Goal: Transaction & Acquisition: Purchase product/service

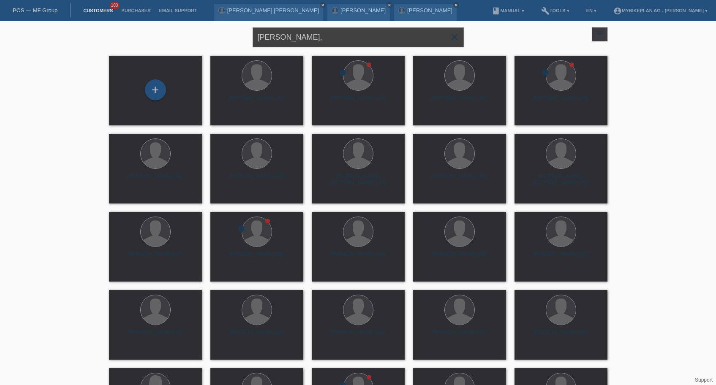
click at [307, 35] on input "Marc Suter," at bounding box center [357, 37] width 211 height 20
click at [308, 39] on input "Marc Suter," at bounding box center [357, 37] width 211 height 20
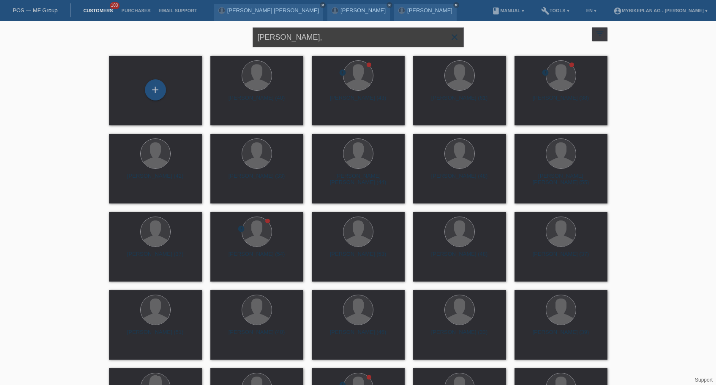
paste input "[PERSON_NAME]"
type input "[PERSON_NAME]"
click at [269, 100] on div "[PERSON_NAME] (55)" at bounding box center [256, 102] width 79 height 14
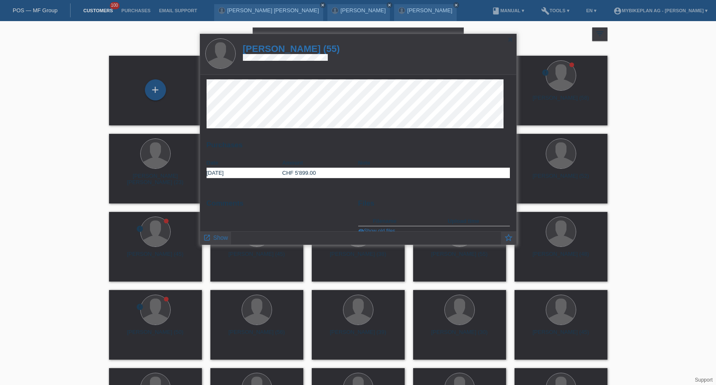
click at [288, 47] on h1 "[PERSON_NAME] (55)" at bounding box center [291, 48] width 97 height 11
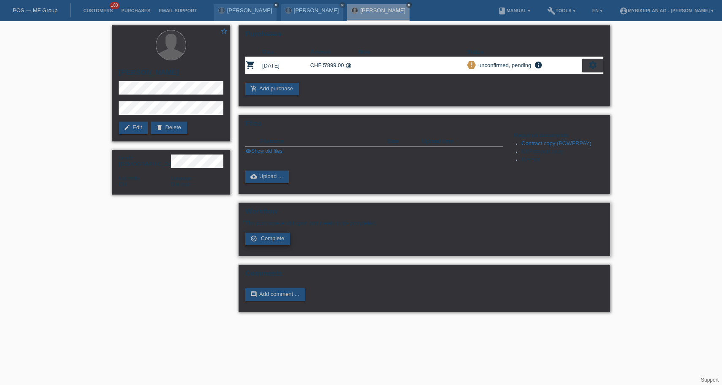
click at [262, 241] on span "Complete" at bounding box center [273, 238] width 24 height 6
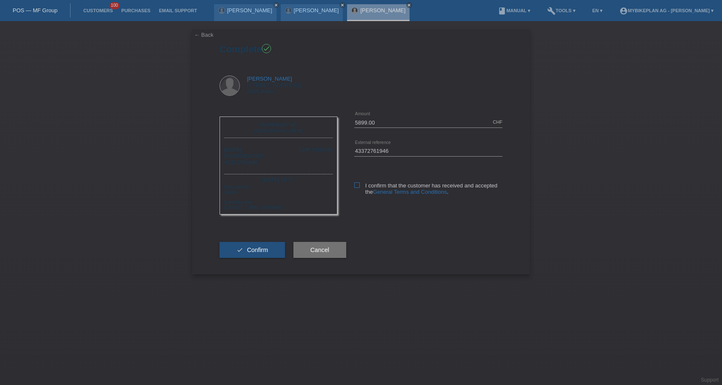
click at [357, 183] on icon at bounding box center [356, 184] width 5 height 5
click at [357, 183] on input "I confirm that the customer has received and accepted the General Terms and Con…" at bounding box center [356, 184] width 5 height 5
checkbox input "true"
click at [244, 258] on button "check Confirm" at bounding box center [252, 250] width 65 height 16
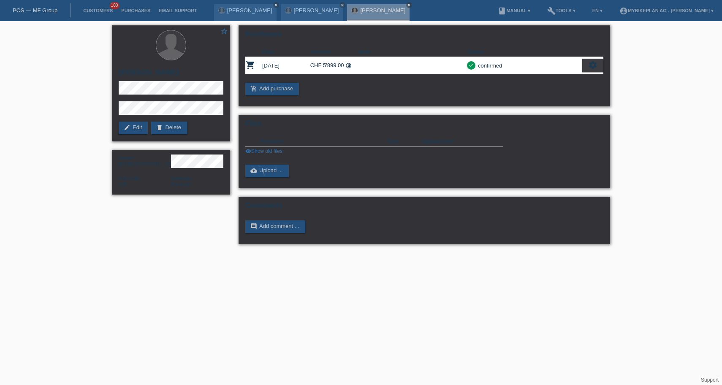
click at [40, 11] on link "POS — MF Group" at bounding box center [35, 10] width 45 height 6
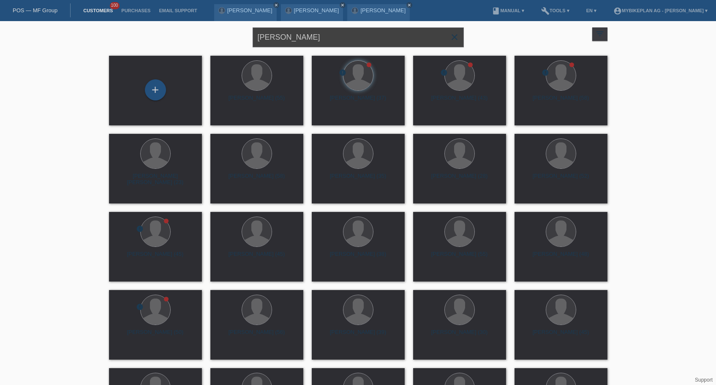
click at [332, 41] on input "[PERSON_NAME]" at bounding box center [357, 37] width 211 height 20
paste input "scal Kolly"
type input "[PERSON_NAME]"
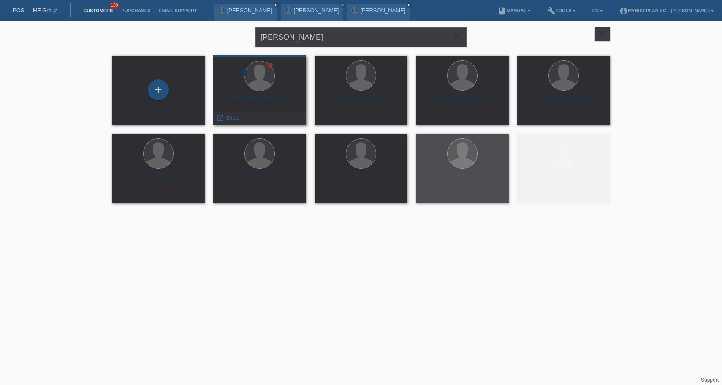
click at [267, 95] on div "Pascal Kolly (35)" at bounding box center [259, 102] width 79 height 14
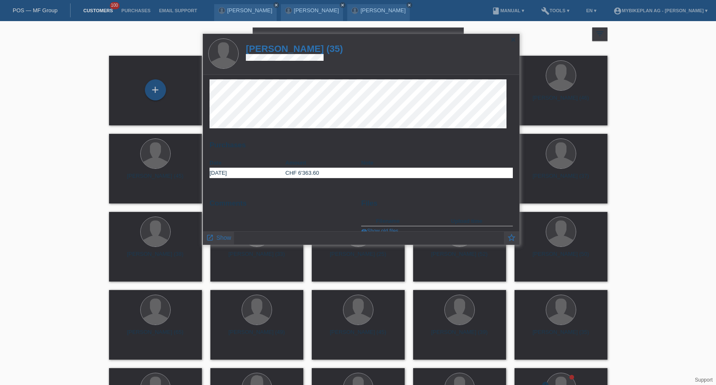
click at [293, 50] on h1 "Pascal Kolly (35)" at bounding box center [294, 48] width 97 height 11
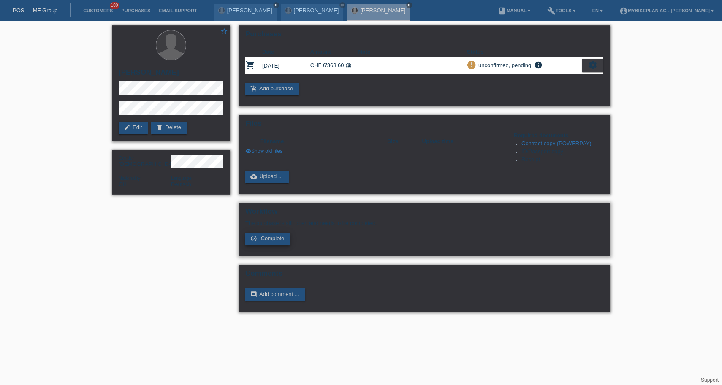
click at [275, 241] on span "Complete" at bounding box center [273, 238] width 24 height 6
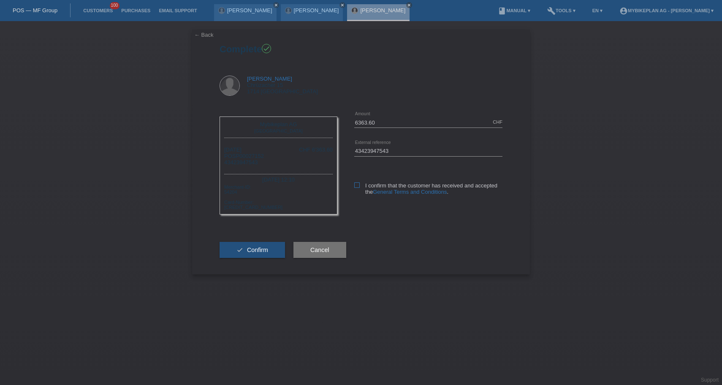
click at [358, 184] on icon at bounding box center [356, 184] width 5 height 5
click at [358, 184] on input "I confirm that the customer has received and accepted the General Terms and Con…" at bounding box center [356, 184] width 5 height 5
checkbox input "true"
drag, startPoint x: 239, startPoint y: 255, endPoint x: 239, endPoint y: 265, distance: 9.7
click at [239, 255] on button "check Confirm" at bounding box center [252, 250] width 65 height 16
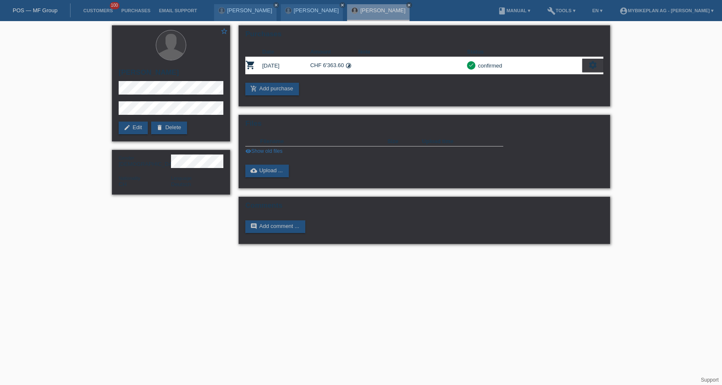
click at [41, 11] on link "POS — MF Group" at bounding box center [35, 10] width 45 height 6
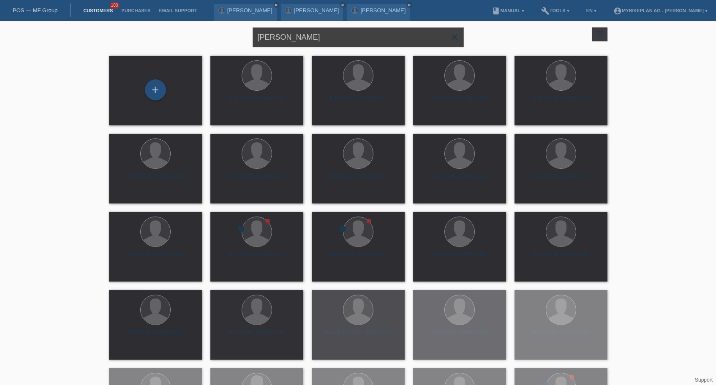
click at [323, 43] on input "[PERSON_NAME]" at bounding box center [357, 37] width 211 height 20
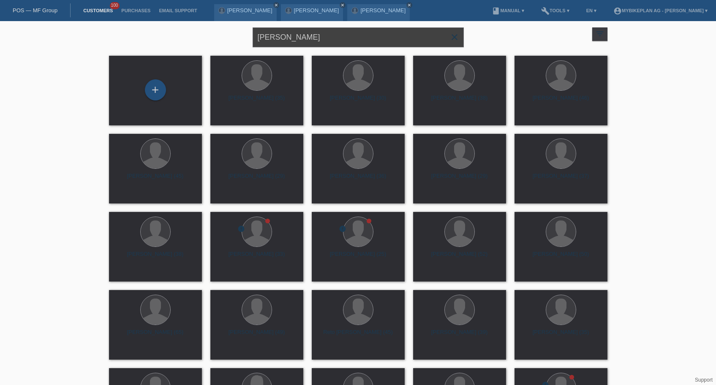
click at [323, 43] on input "[PERSON_NAME]" at bounding box center [357, 37] width 211 height 20
paste input "edro [PERSON_NAME]"
type input "[PERSON_NAME]"
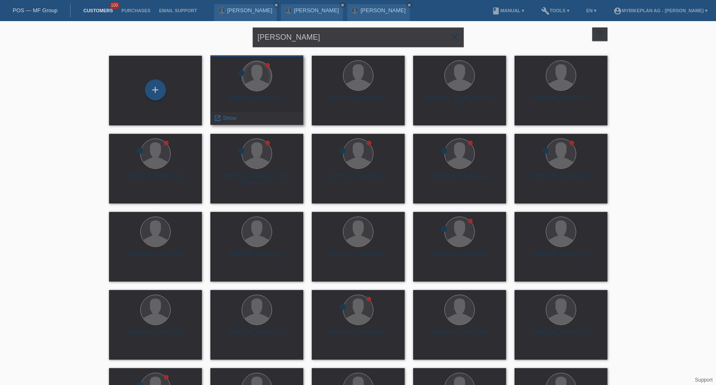
click at [247, 87] on div at bounding box center [257, 76] width 30 height 30
click at [255, 99] on div "[PERSON_NAME] (54)" at bounding box center [256, 102] width 79 height 14
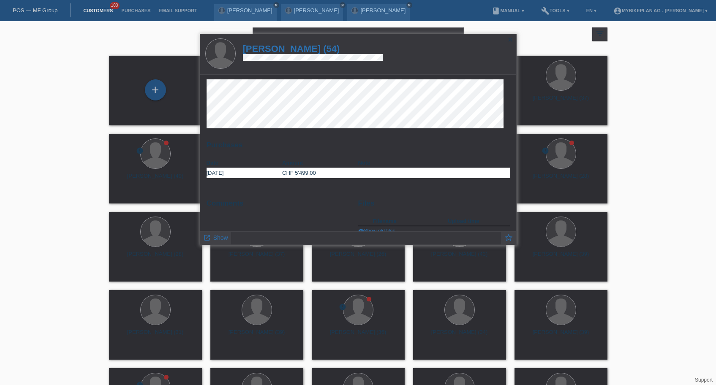
click at [296, 48] on h1 "Pedro Miguel Alves Registo (54)" at bounding box center [313, 48] width 140 height 11
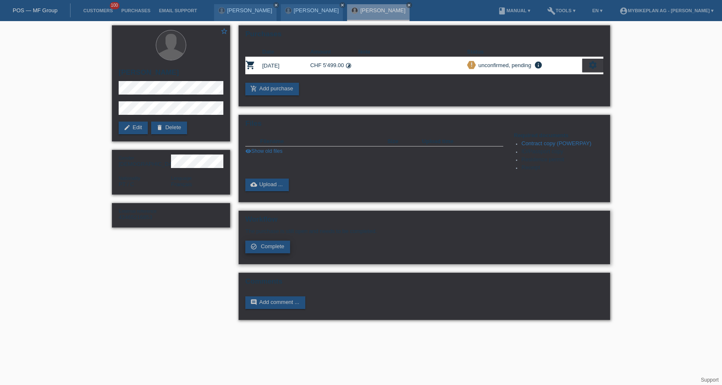
click at [269, 250] on span "Complete" at bounding box center [273, 246] width 24 height 6
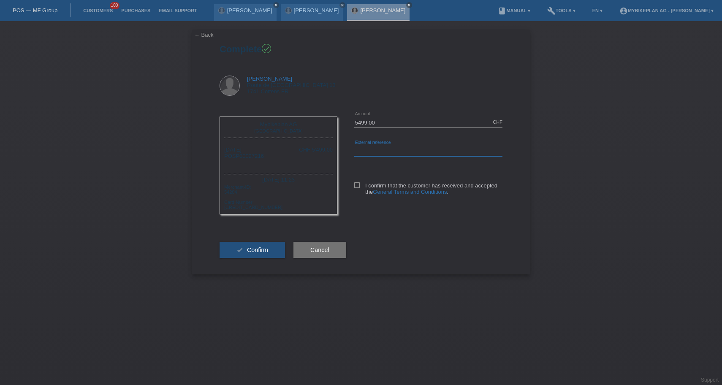
click at [386, 153] on input "text" at bounding box center [428, 151] width 148 height 11
paste input "43465216853"
type input "43465216853"
click at [356, 186] on icon at bounding box center [356, 184] width 5 height 5
click at [356, 186] on input "I confirm that the customer has received and accepted the General Terms and Con…" at bounding box center [356, 184] width 5 height 5
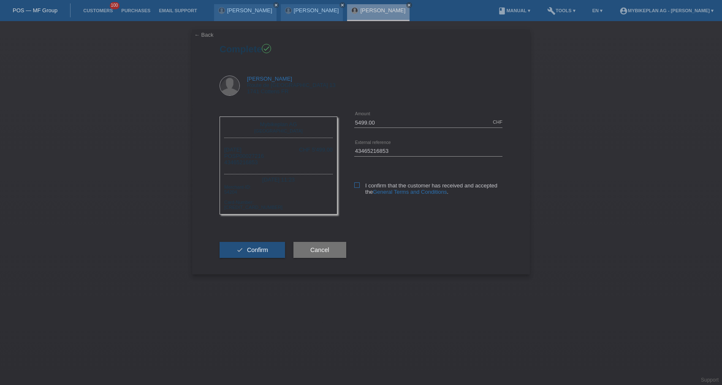
checkbox input "true"
click at [245, 258] on button "check Confirm" at bounding box center [252, 250] width 65 height 16
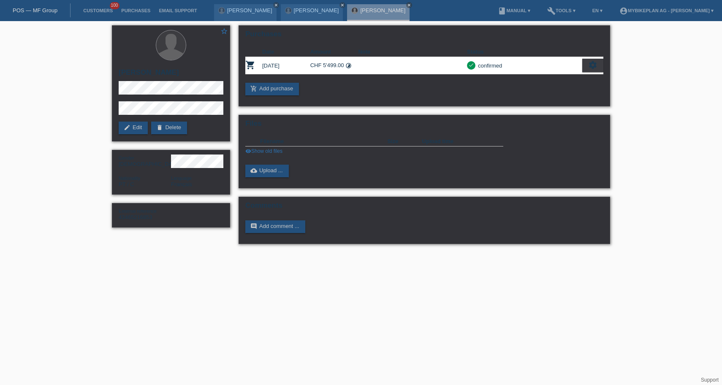
click at [35, 10] on link "POS — MF Group" at bounding box center [35, 10] width 45 height 6
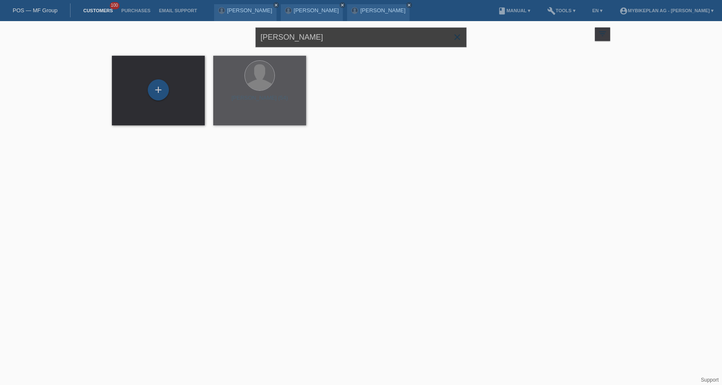
click at [368, 36] on input "[PERSON_NAME]" at bounding box center [360, 37] width 211 height 20
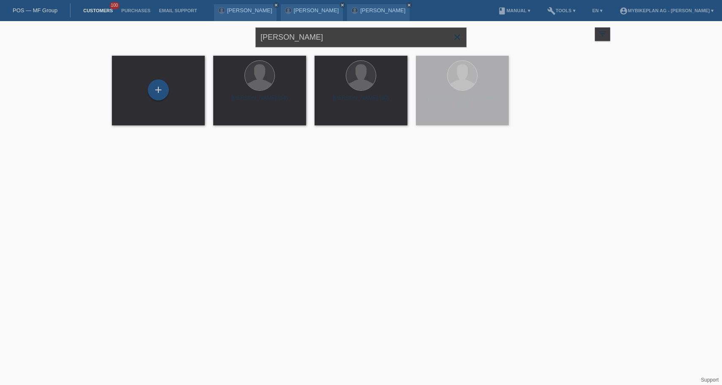
click at [368, 36] on input "[PERSON_NAME]" at bounding box center [360, 37] width 211 height 20
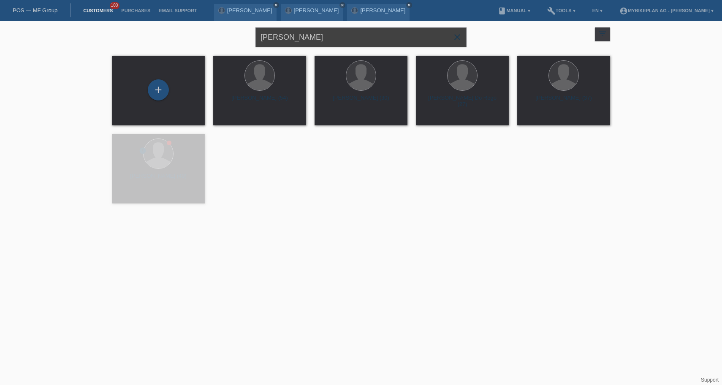
click at [368, 36] on input "[PERSON_NAME]" at bounding box center [360, 37] width 211 height 20
paste input "Sébastien Lovis"
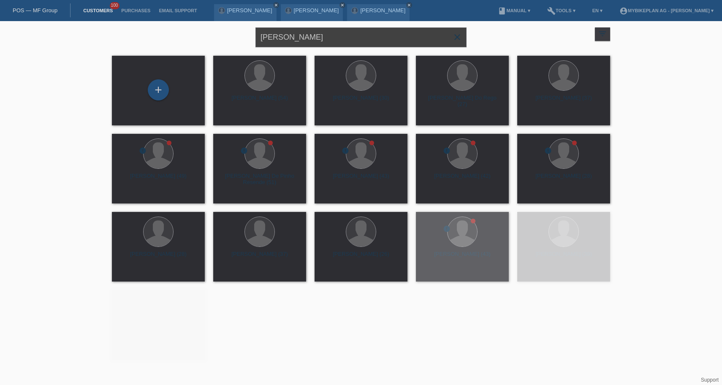
type input "Sébastien Lovis"
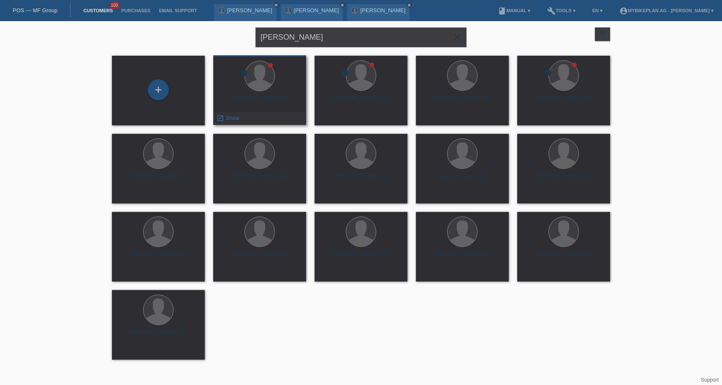
click at [265, 102] on div "Sébastien Lovis (51)" at bounding box center [259, 102] width 79 height 14
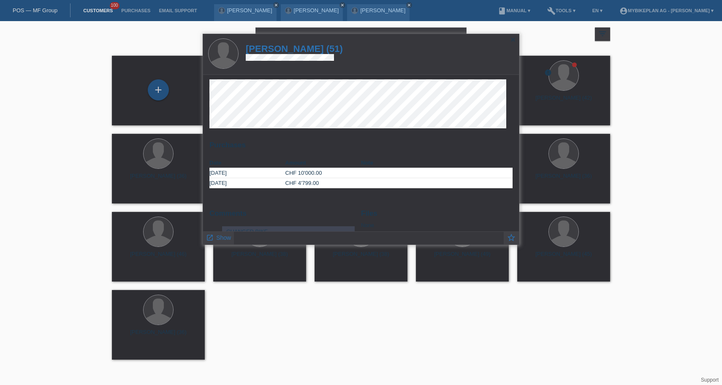
click at [308, 49] on h1 "Sébastien Lovis (51)" at bounding box center [294, 48] width 97 height 11
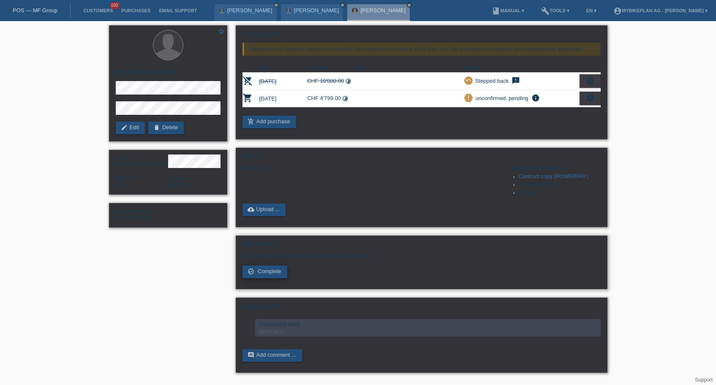
click at [275, 274] on span "Complete" at bounding box center [270, 271] width 24 height 6
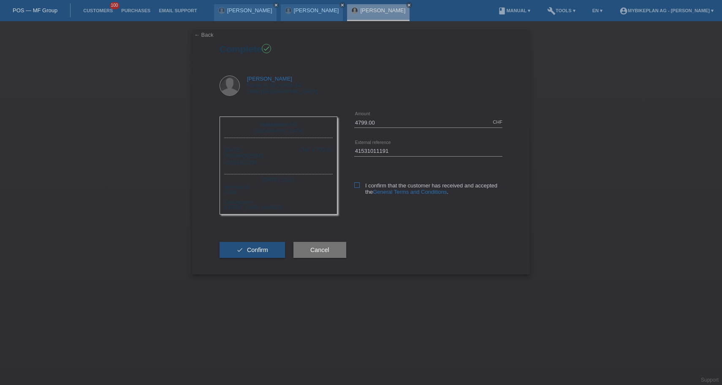
click at [355, 184] on icon at bounding box center [356, 184] width 5 height 5
click at [355, 184] on input "I confirm that the customer has received and accepted the General Terms and Con…" at bounding box center [356, 184] width 5 height 5
checkbox input "true"
click at [254, 253] on span "Confirm" at bounding box center [257, 250] width 21 height 7
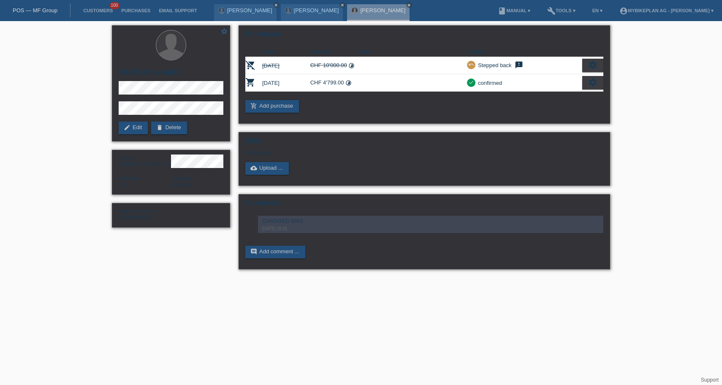
click at [35, 12] on link "POS — MF Group" at bounding box center [35, 10] width 45 height 6
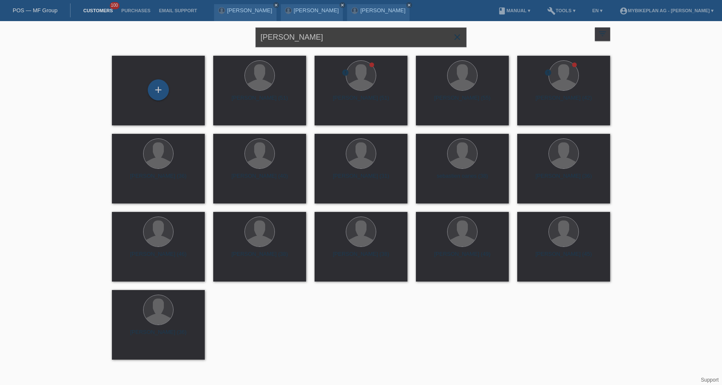
click at [325, 38] on input "Sébastien Lovis" at bounding box center [360, 37] width 211 height 20
click at [324, 38] on input "Sébastien Lovis" at bounding box center [360, 37] width 211 height 20
paste input "zoran popovic"
type input "zoran popovic"
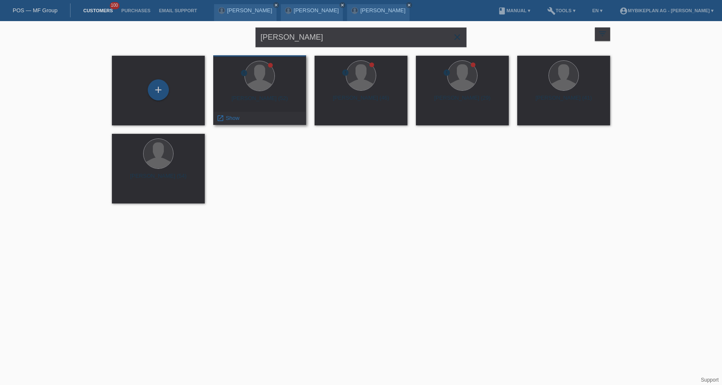
click at [257, 98] on div "Zoran Popovic (52)" at bounding box center [259, 102] width 79 height 14
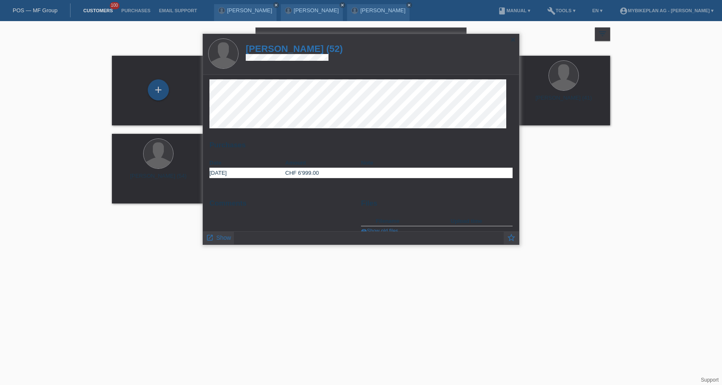
click at [288, 50] on h1 "Zoran Popovic (52)" at bounding box center [294, 48] width 97 height 11
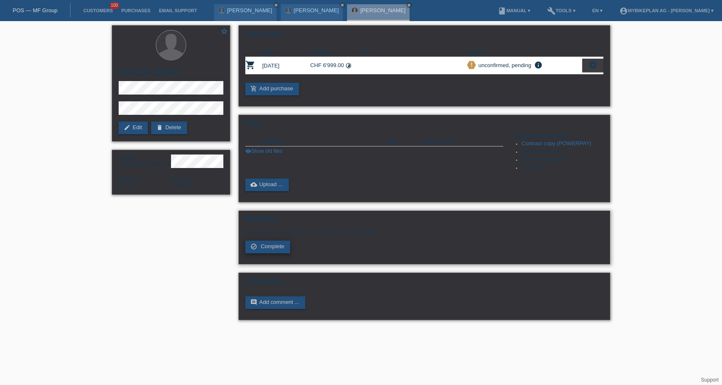
click at [276, 253] on link "check_circle_outline Complete" at bounding box center [267, 247] width 45 height 13
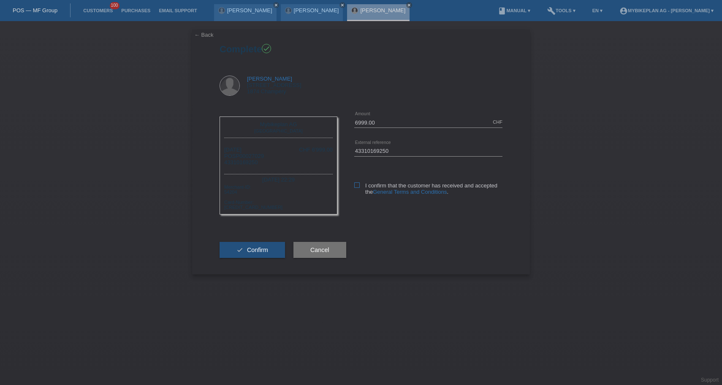
click at [359, 186] on icon at bounding box center [356, 184] width 5 height 5
click at [359, 186] on input "I confirm that the customer has received and accepted the General Terms and Con…" at bounding box center [356, 184] width 5 height 5
checkbox input "true"
click at [265, 253] on span "Confirm" at bounding box center [257, 250] width 21 height 7
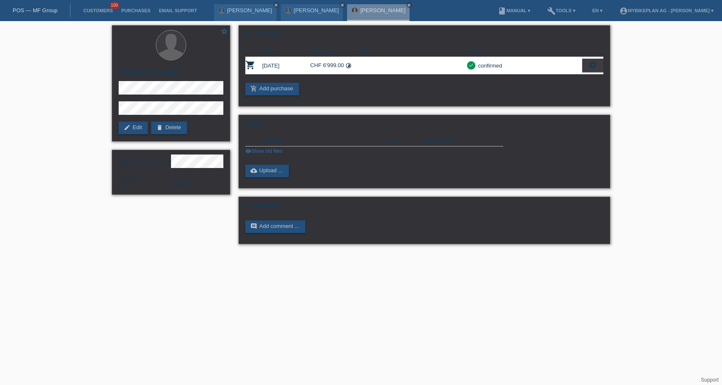
click at [52, 13] on link "POS — MF Group" at bounding box center [35, 10] width 45 height 6
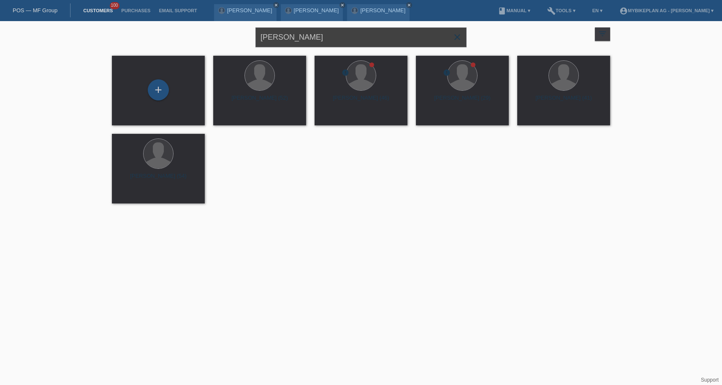
click at [344, 38] on input "zoran popovic" at bounding box center [360, 37] width 211 height 20
paste input "Ciotorca Catalin"
type input "Ciotorca Catalin"
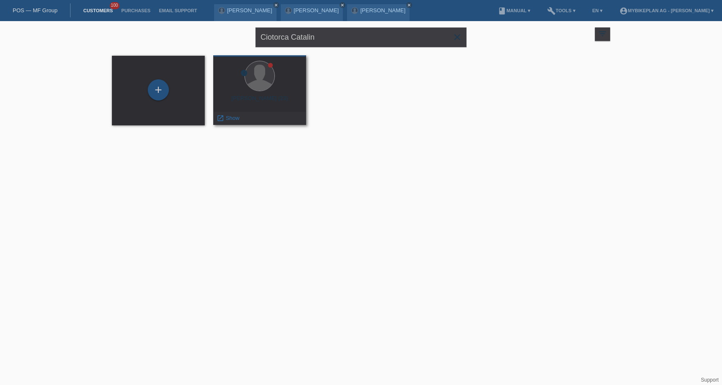
click at [268, 101] on div "Daniel Catalin Ciotorca (23)" at bounding box center [259, 102] width 79 height 14
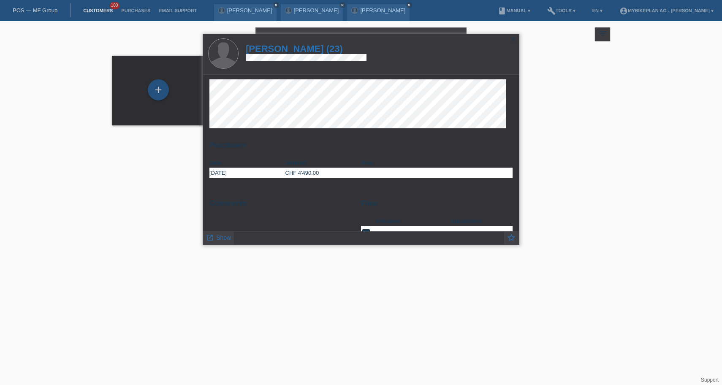
click at [283, 49] on h1 "Daniel Catalin Ciotorca (23)" at bounding box center [306, 48] width 121 height 11
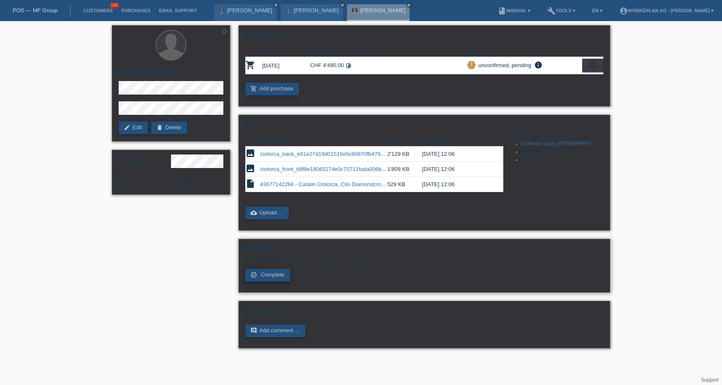
click at [274, 278] on span "Complete" at bounding box center [273, 274] width 24 height 6
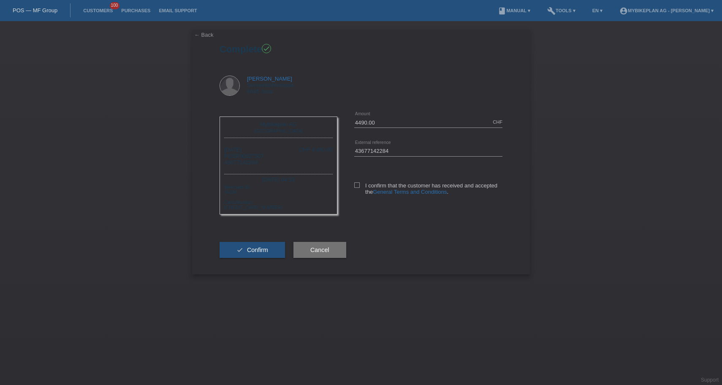
click at [353, 185] on div "4490.00 CHF error Amount 43677142284 error" at bounding box center [419, 159] width 165 height 103
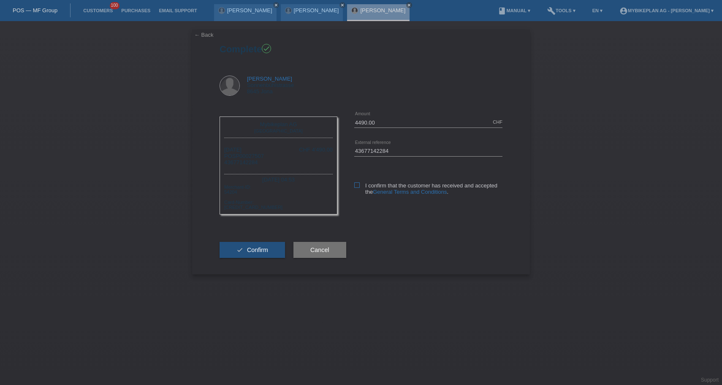
click at [359, 185] on icon at bounding box center [356, 184] width 5 height 5
click at [359, 185] on input "I confirm that the customer has received and accepted the General Terms and Con…" at bounding box center [356, 184] width 5 height 5
checkbox input "true"
click at [250, 248] on button "check Confirm" at bounding box center [252, 250] width 65 height 16
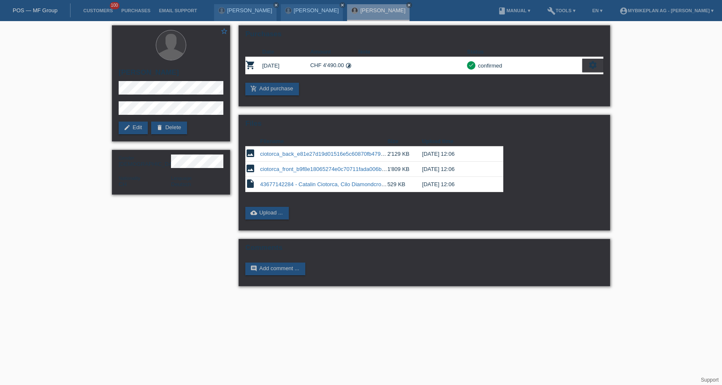
click at [53, 5] on div "POS — MF Group" at bounding box center [35, 10] width 71 height 14
click at [49, 14] on div "POS — MF Group" at bounding box center [35, 10] width 71 height 14
click at [52, 10] on link "POS — MF Group" at bounding box center [35, 10] width 45 height 6
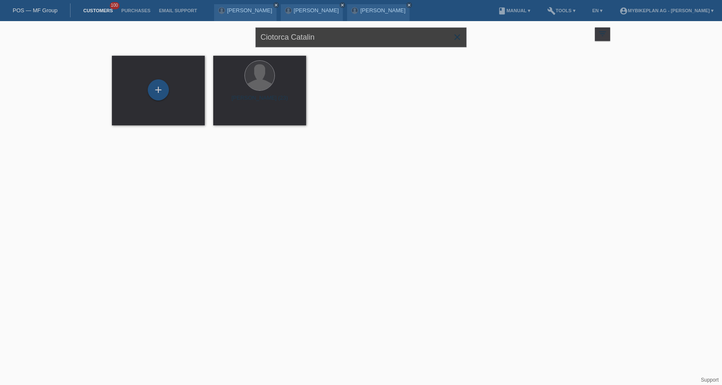
click at [342, 37] on input "Ciotorca Catalin" at bounding box center [360, 37] width 211 height 20
paste input "[PERSON_NAME]"
type input "[PERSON_NAME]"
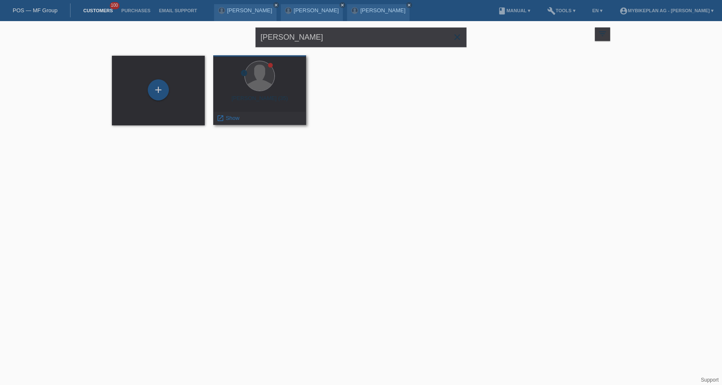
click at [261, 99] on div "Hekuran Bokshi (35)" at bounding box center [259, 102] width 79 height 14
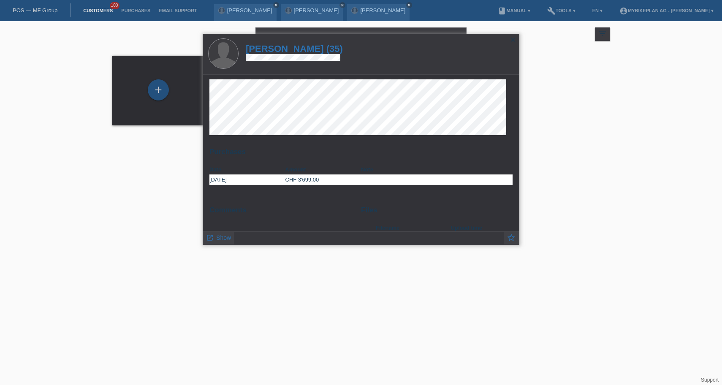
click at [298, 49] on h1 "Hekuran Bokshi (35)" at bounding box center [294, 48] width 97 height 11
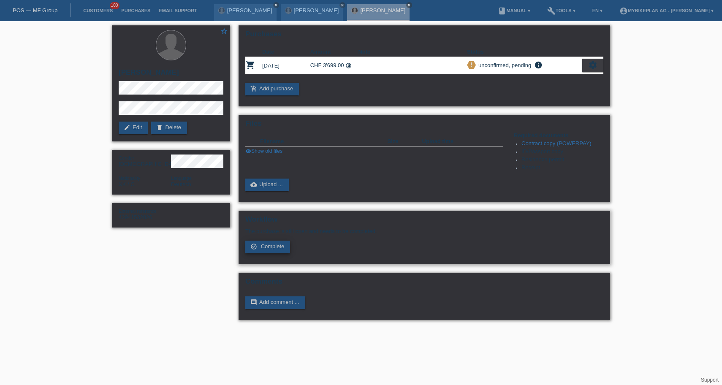
click at [265, 250] on span "Complete" at bounding box center [273, 246] width 24 height 6
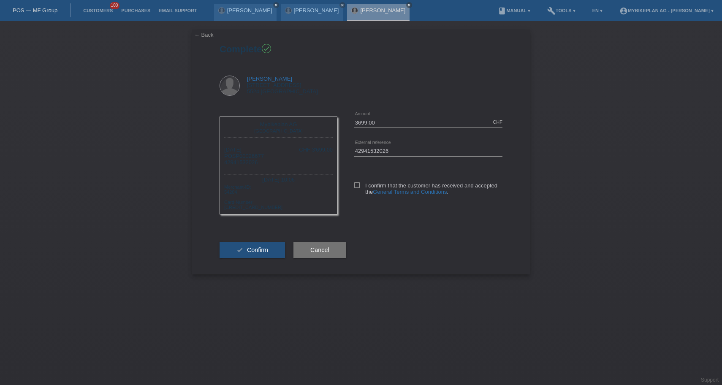
click at [357, 179] on div "I confirm that the customer has received and accepted the General Terms and Con…" at bounding box center [428, 186] width 148 height 43
click at [355, 188] on label "I confirm that the customer has received and accepted the General Terms and Con…" at bounding box center [428, 188] width 148 height 13
click at [355, 188] on input "I confirm that the customer has received and accepted the General Terms and Con…" at bounding box center [356, 184] width 5 height 5
checkbox input "true"
click at [253, 253] on span "Confirm" at bounding box center [257, 250] width 21 height 7
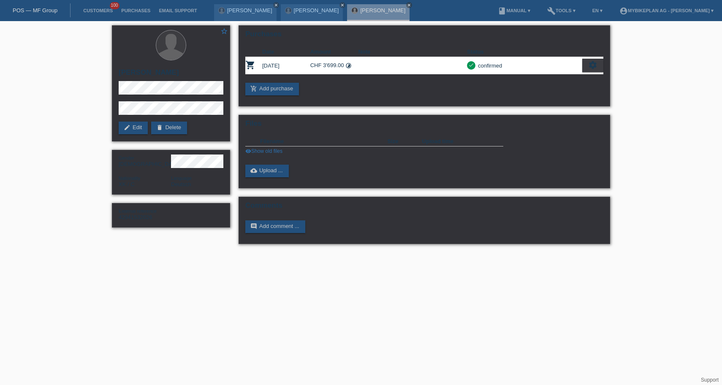
click at [40, 11] on link "POS — MF Group" at bounding box center [35, 10] width 45 height 6
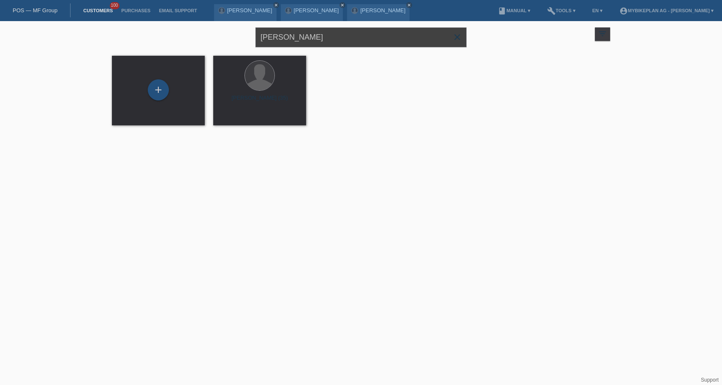
click at [346, 36] on input "[PERSON_NAME]" at bounding box center [360, 37] width 211 height 20
paste input "Luigi Carlucc"
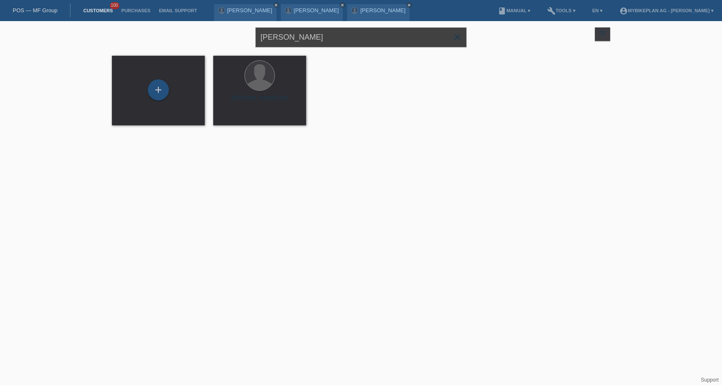
type input "[PERSON_NAME]"
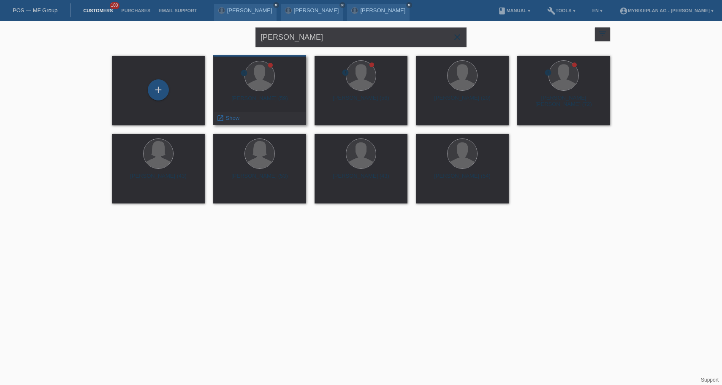
click at [265, 100] on div "Luigi Carlucci (59)" at bounding box center [259, 102] width 79 height 14
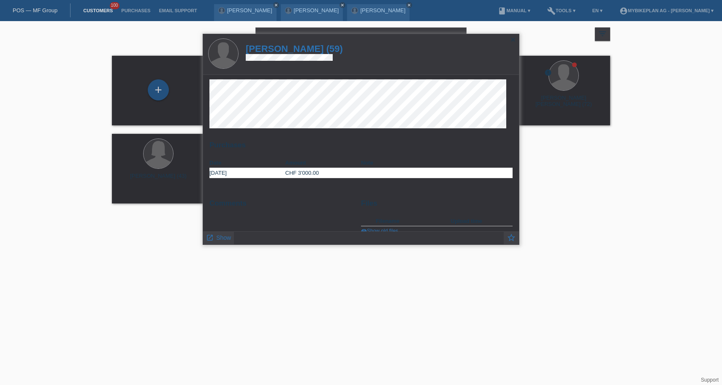
click at [307, 49] on h1 "Luigi Carlucci (59)" at bounding box center [294, 48] width 97 height 11
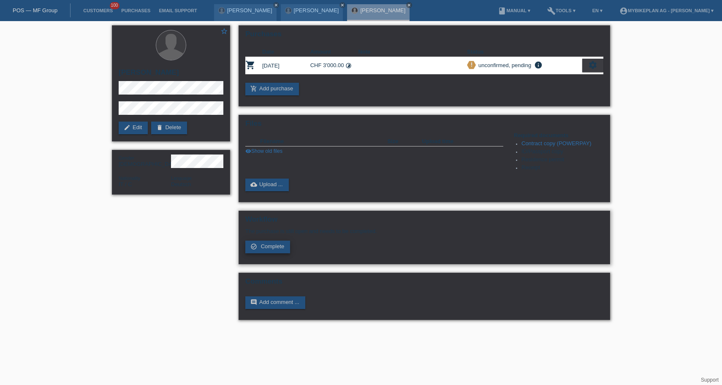
click at [277, 253] on link "check_circle_outline Complete" at bounding box center [267, 247] width 45 height 13
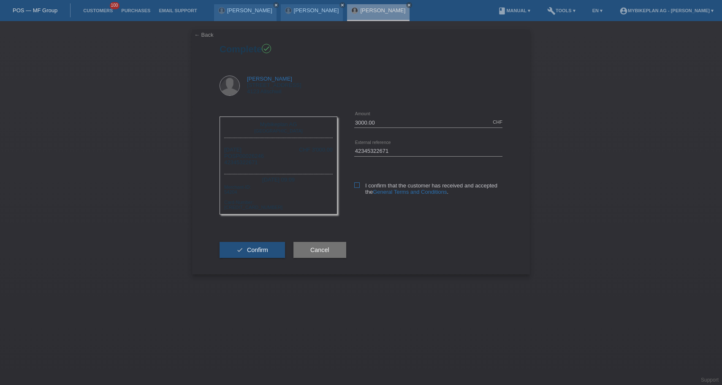
click at [362, 191] on label "I confirm that the customer has received and accepted the General Terms and Con…" at bounding box center [428, 188] width 148 height 13
click at [360, 188] on input "I confirm that the customer has received and accepted the General Terms and Con…" at bounding box center [356, 184] width 5 height 5
checkbox input "true"
click at [260, 253] on span "Confirm" at bounding box center [257, 250] width 21 height 7
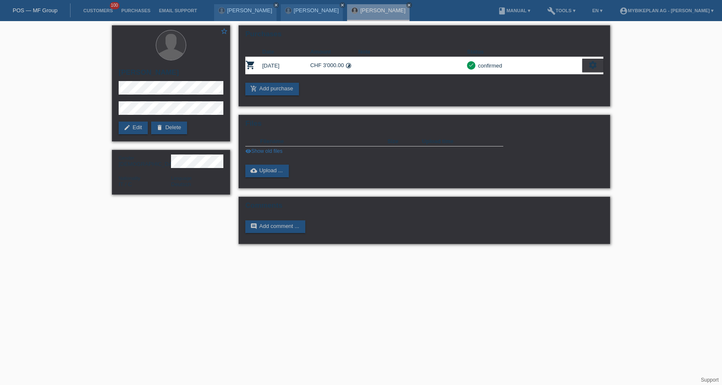
click at [41, 12] on link "POS — MF Group" at bounding box center [35, 10] width 45 height 6
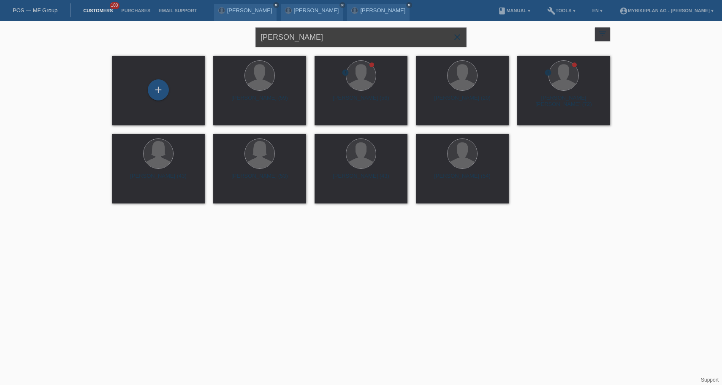
click at [328, 38] on input "[PERSON_NAME]" at bounding box center [360, 37] width 211 height 20
paste input "Ana virginia Taormina Rodriguez Bogad"
type input "[PERSON_NAME] [US_STATE][PERSON_NAME] Bogadi"
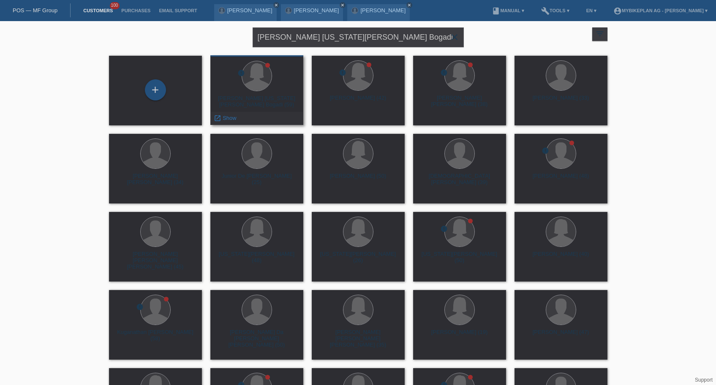
click at [284, 106] on div "Ana virginia Taormina Rodriguez Bogadi (59)" at bounding box center [256, 102] width 79 height 14
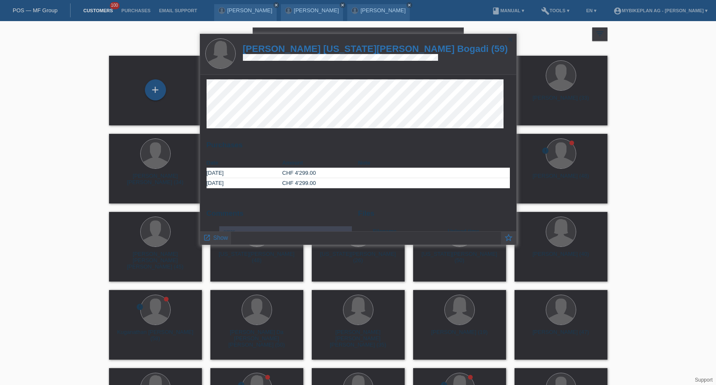
click at [285, 48] on h1 "Ana virginia Taormina Rodriguez Bogadi (59)" at bounding box center [375, 48] width 265 height 11
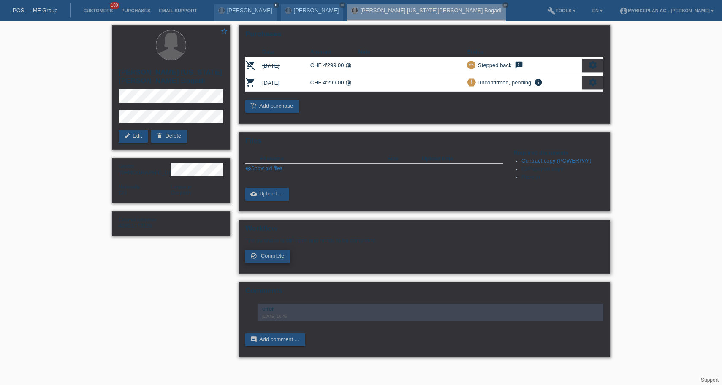
click at [269, 259] on span "Complete" at bounding box center [273, 255] width 24 height 6
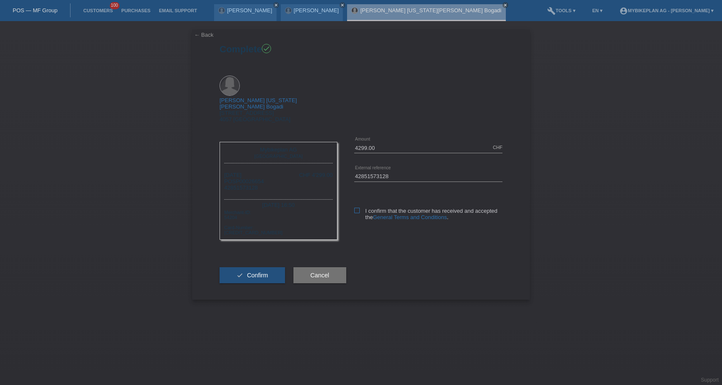
click at [357, 208] on icon at bounding box center [356, 210] width 5 height 5
click at [357, 208] on input "I confirm that the customer has received and accepted the General Terms and Con…" at bounding box center [356, 210] width 5 height 5
checkbox input "true"
click at [251, 277] on span "Confirm" at bounding box center [257, 275] width 21 height 7
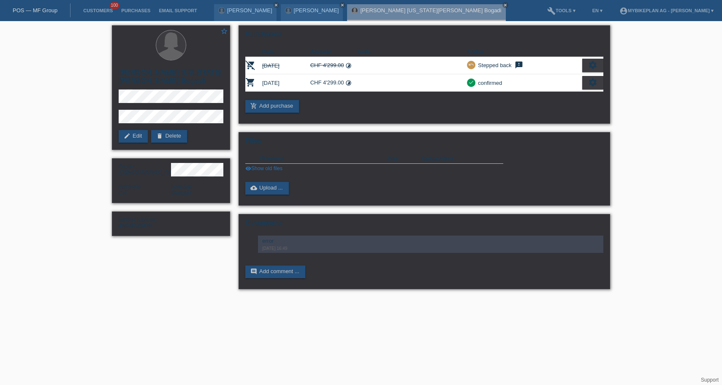
click at [44, 8] on link "POS — MF Group" at bounding box center [35, 10] width 45 height 6
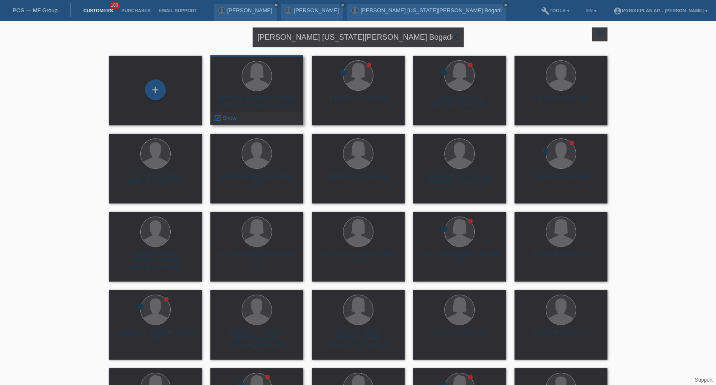
click at [256, 102] on div "[PERSON_NAME] [US_STATE][PERSON_NAME] Bogadi (59)" at bounding box center [256, 102] width 79 height 14
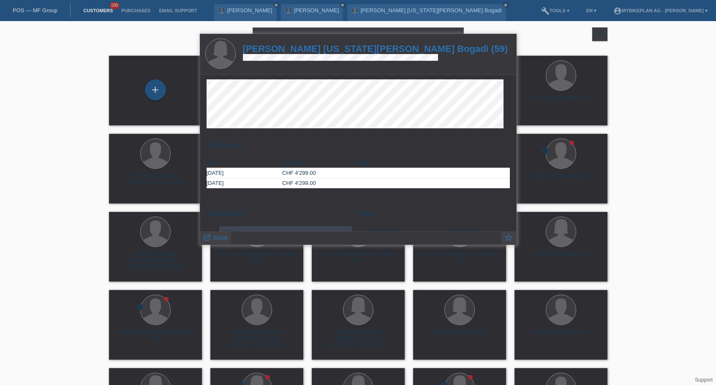
click at [305, 50] on h1 "[PERSON_NAME] [US_STATE][PERSON_NAME] Bogadi (59)" at bounding box center [375, 48] width 265 height 11
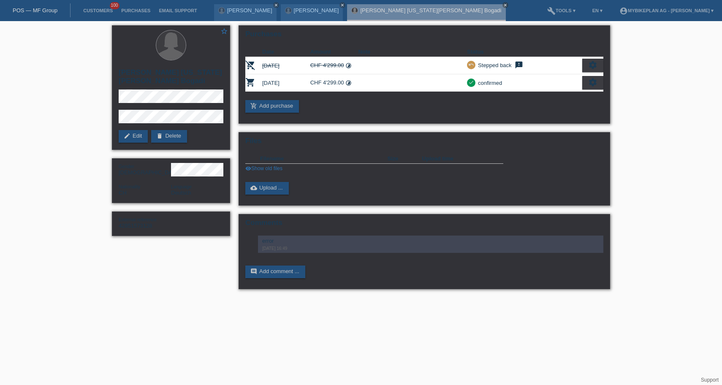
click at [19, 6] on div "POS — MF Group" at bounding box center [35, 10] width 71 height 14
click at [28, 10] on link "POS — MF Group" at bounding box center [35, 10] width 45 height 6
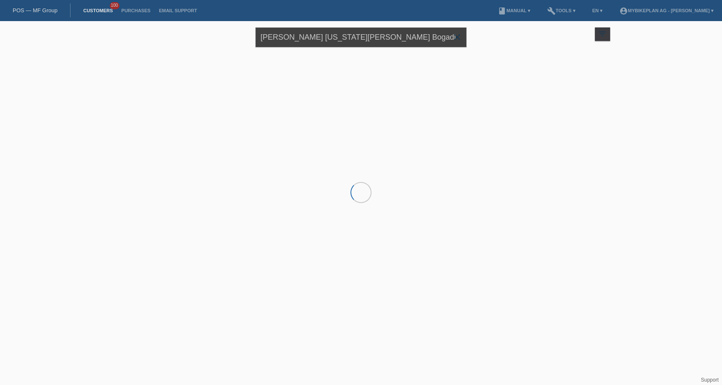
click at [410, 33] on input "[PERSON_NAME] [US_STATE][PERSON_NAME] Bogadi" at bounding box center [360, 37] width 211 height 20
click at [407, 37] on input "[PERSON_NAME] [US_STATE][PERSON_NAME] Bogadi" at bounding box center [360, 37] width 211 height 20
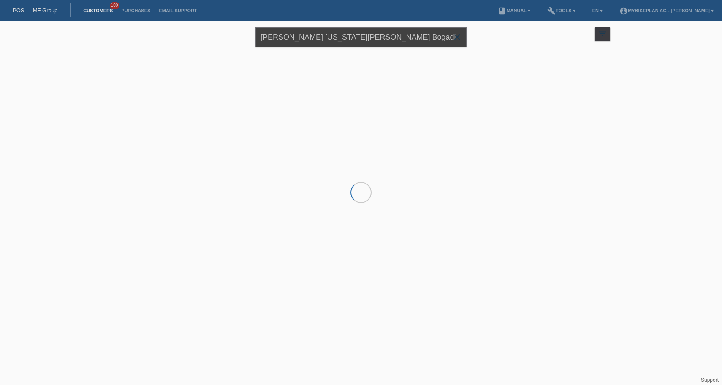
paste input "[PERSON_NAME],"
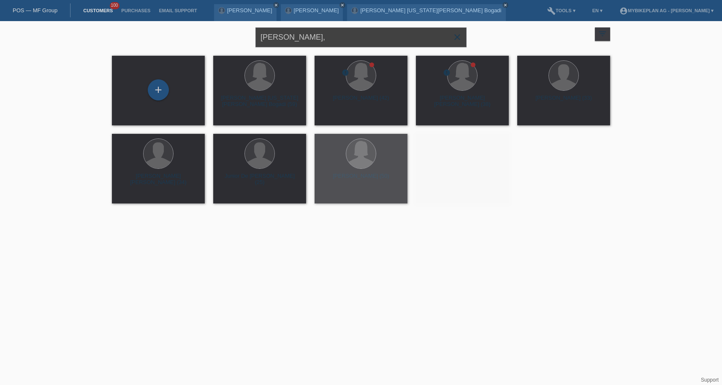
type input "[PERSON_NAME],"
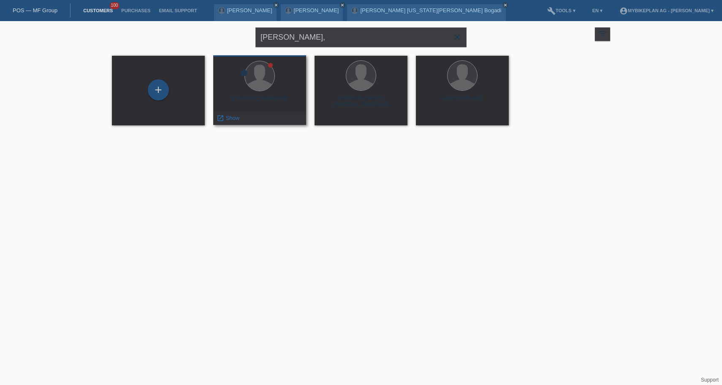
click at [266, 98] on div "[PERSON_NAME] (46)" at bounding box center [259, 102] width 79 height 14
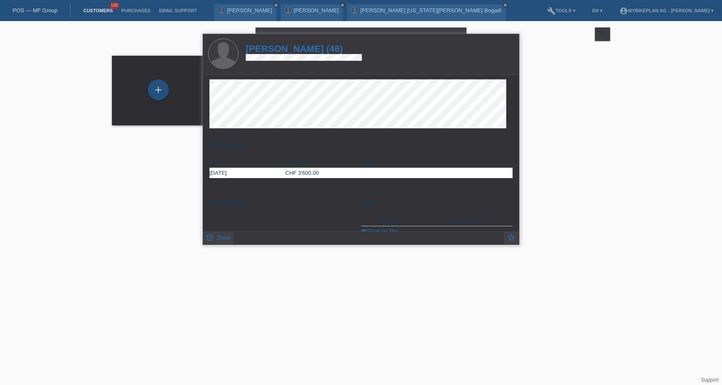
click at [293, 48] on h1 "[PERSON_NAME] (46)" at bounding box center [304, 48] width 116 height 11
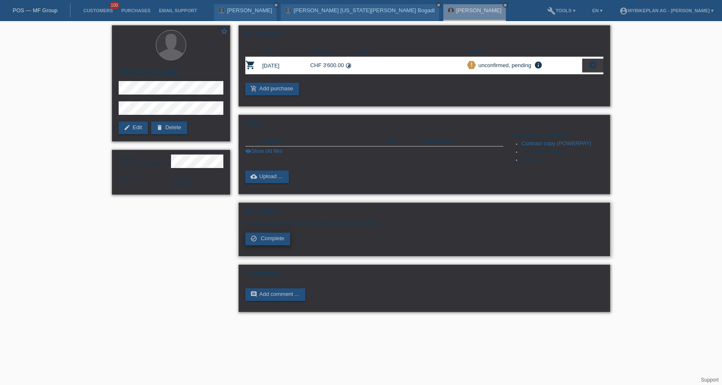
click at [280, 241] on span "Complete" at bounding box center [273, 238] width 24 height 6
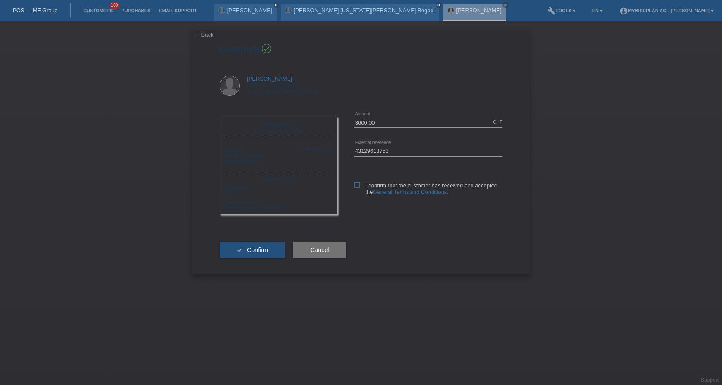
click at [361, 187] on label "I confirm that the customer has received and accepted the General Terms and Con…" at bounding box center [428, 188] width 148 height 13
click at [360, 187] on input "I confirm that the customer has received and accepted the General Terms and Con…" at bounding box center [356, 184] width 5 height 5
checkbox input "true"
click at [261, 253] on span "Confirm" at bounding box center [257, 250] width 21 height 7
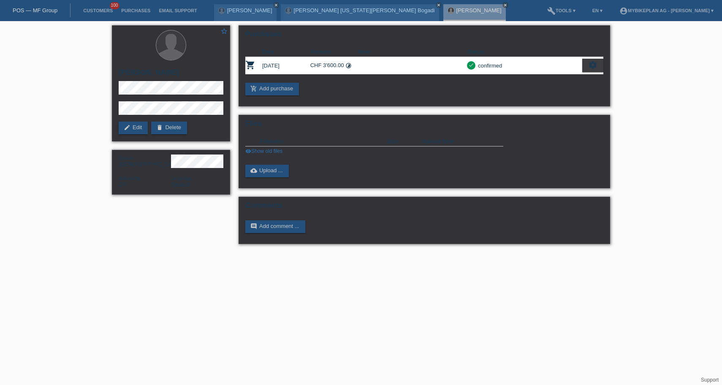
click at [40, 11] on link "POS — MF Group" at bounding box center [35, 10] width 45 height 6
click at [42, 10] on link "POS — MF Group" at bounding box center [35, 10] width 45 height 6
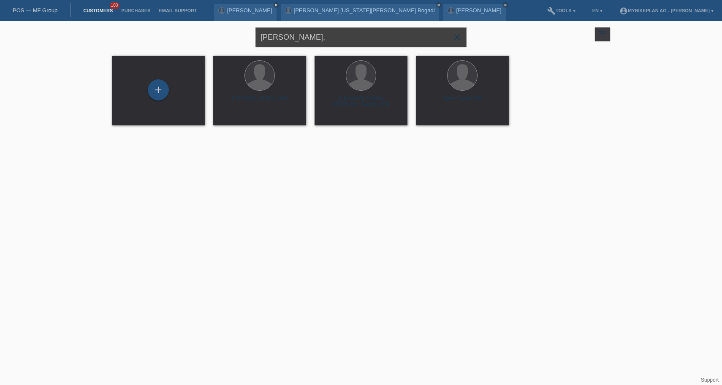
click at [388, 36] on input "[PERSON_NAME]," at bounding box center [360, 37] width 211 height 20
paste input "[PERSON_NAME]"
type input "[PERSON_NAME]"
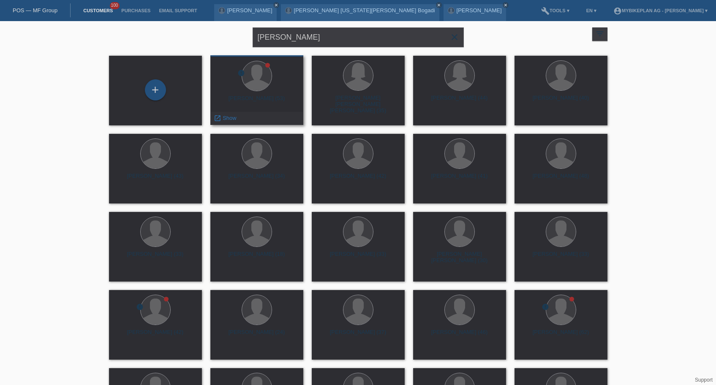
click at [253, 95] on div "error [PERSON_NAME] (53) launch Show" at bounding box center [256, 90] width 93 height 70
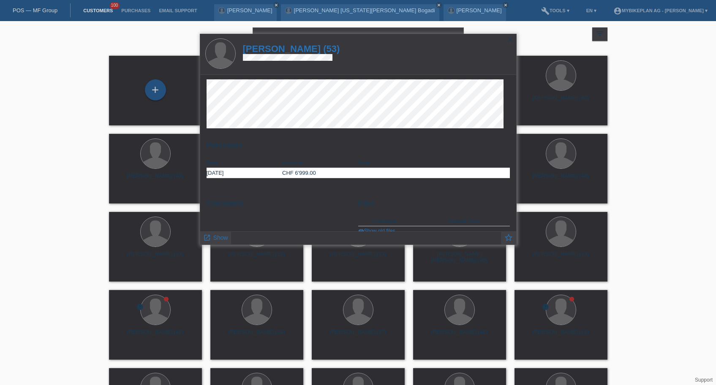
click at [301, 50] on h1 "[PERSON_NAME] (53)" at bounding box center [291, 48] width 97 height 11
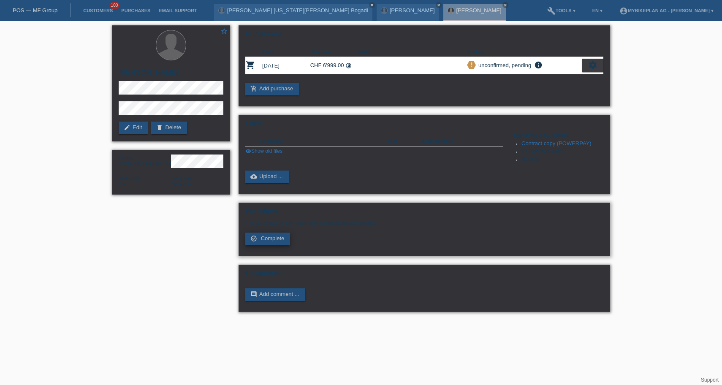
click at [267, 241] on span "Complete" at bounding box center [273, 238] width 24 height 6
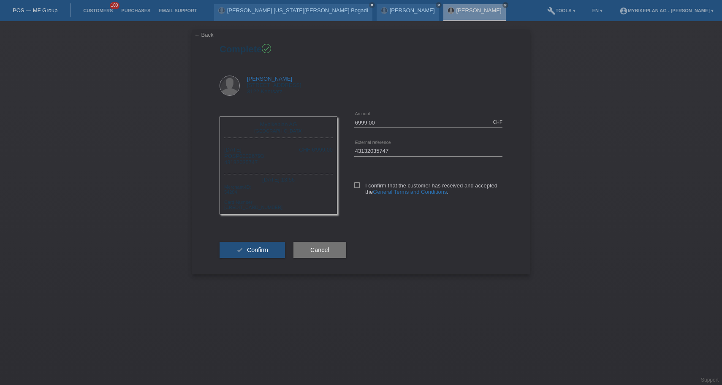
click at [355, 182] on div "I confirm that the customer has received and accepted the General Terms and Con…" at bounding box center [428, 186] width 148 height 43
click at [356, 184] on icon at bounding box center [356, 184] width 5 height 5
click at [356, 184] on input "I confirm that the customer has received and accepted the General Terms and Con…" at bounding box center [356, 184] width 5 height 5
checkbox input "true"
click at [263, 253] on span "Confirm" at bounding box center [257, 250] width 21 height 7
